Goal: Navigation & Orientation: Find specific page/section

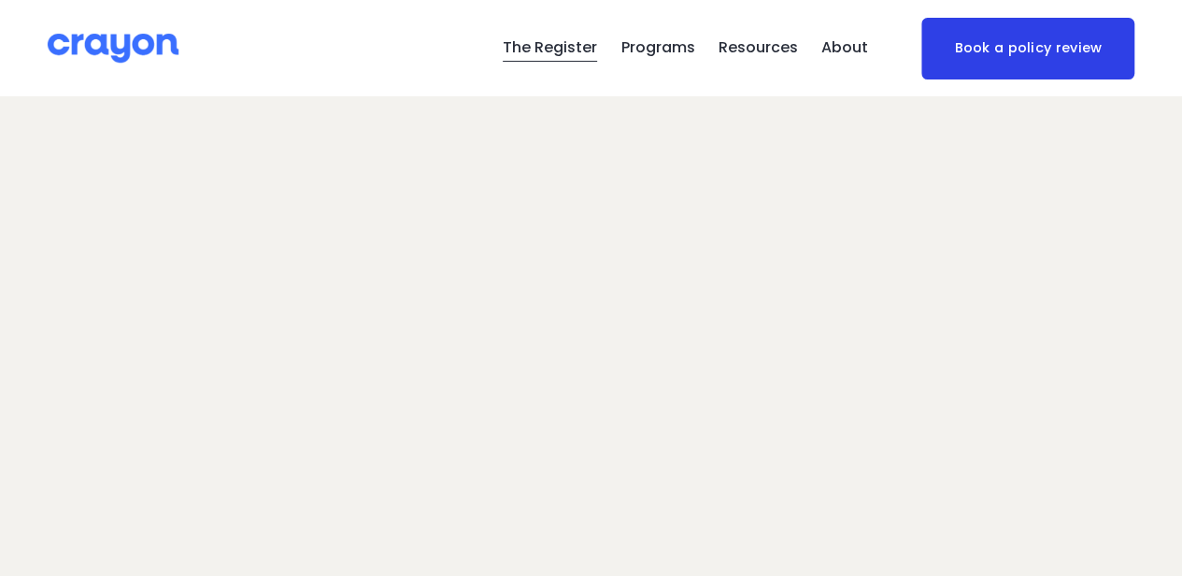
click at [161, 32] on img at bounding box center [113, 48] width 131 height 33
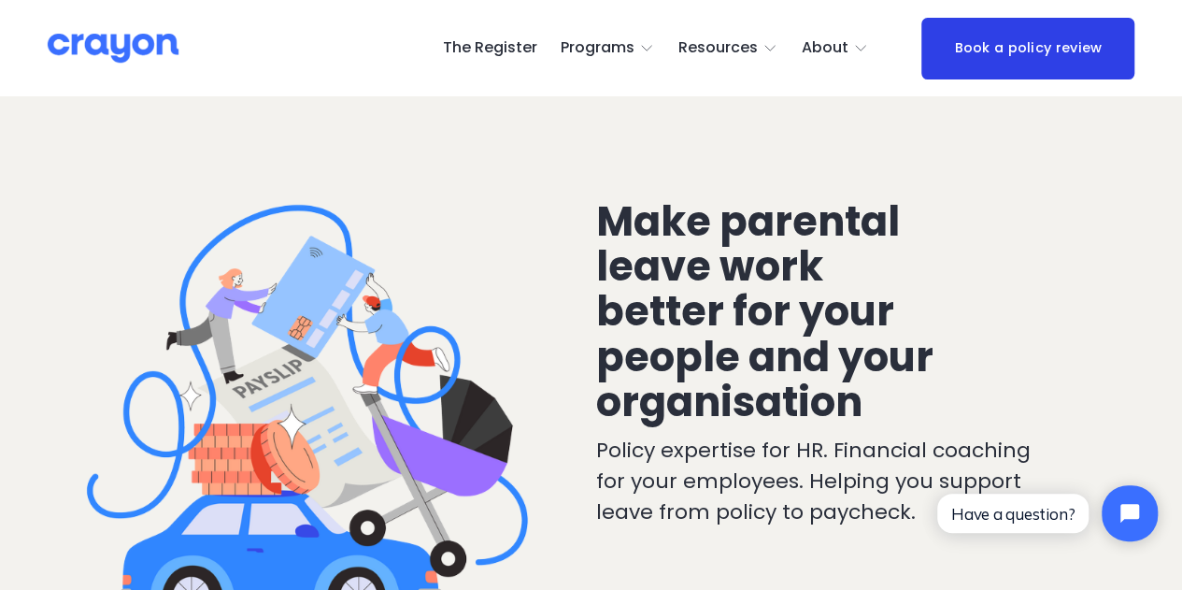
click at [486, 49] on link "The Register" at bounding box center [489, 49] width 94 height 30
